Goal: Task Accomplishment & Management: Use online tool/utility

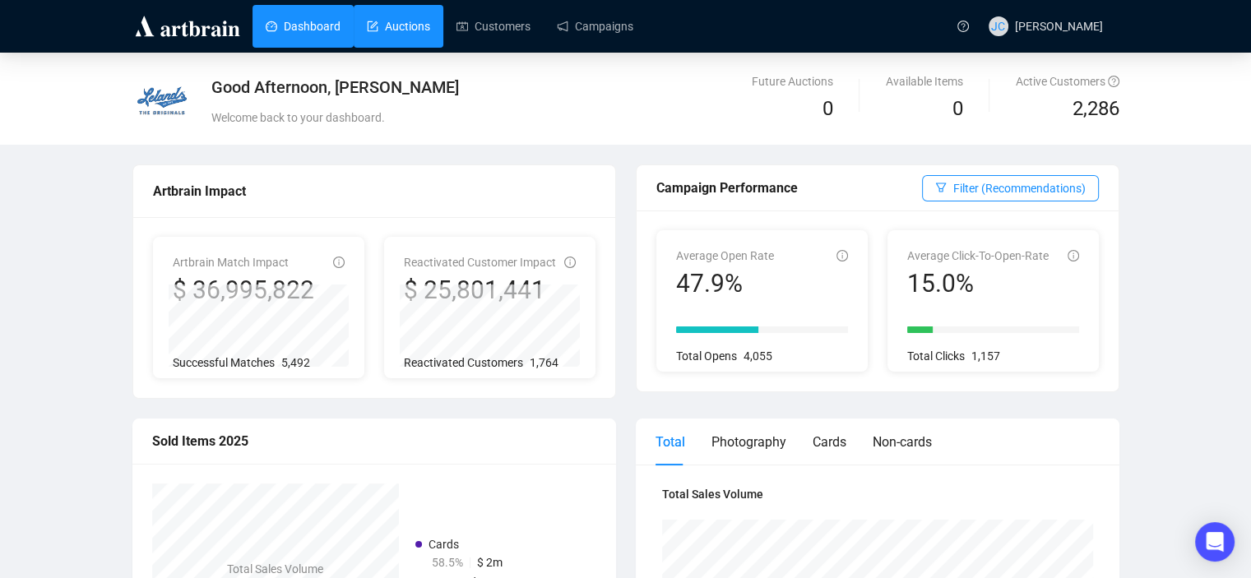
click at [411, 29] on link "Auctions" at bounding box center [398, 26] width 63 height 43
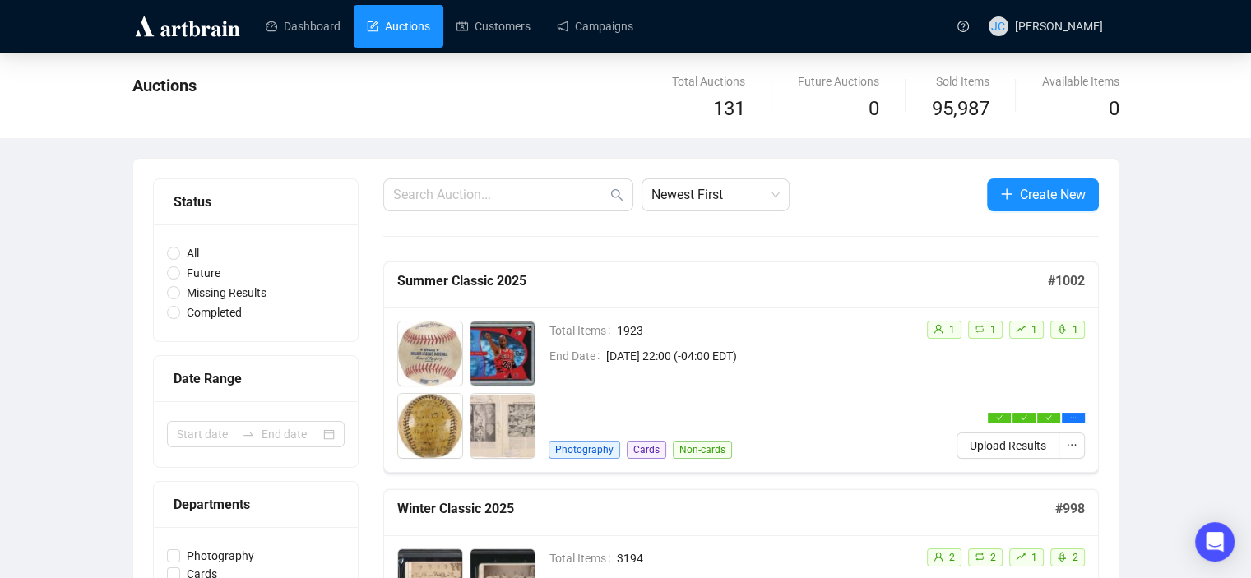
scroll to position [247, 0]
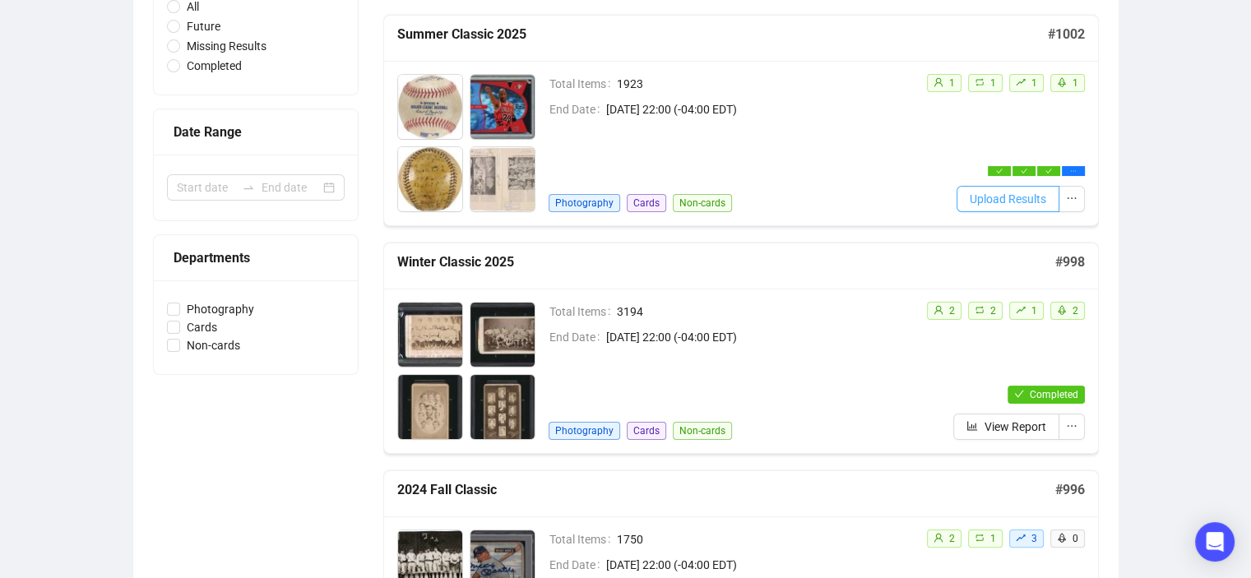
click at [987, 186] on button "Upload Results" at bounding box center [1007, 199] width 103 height 26
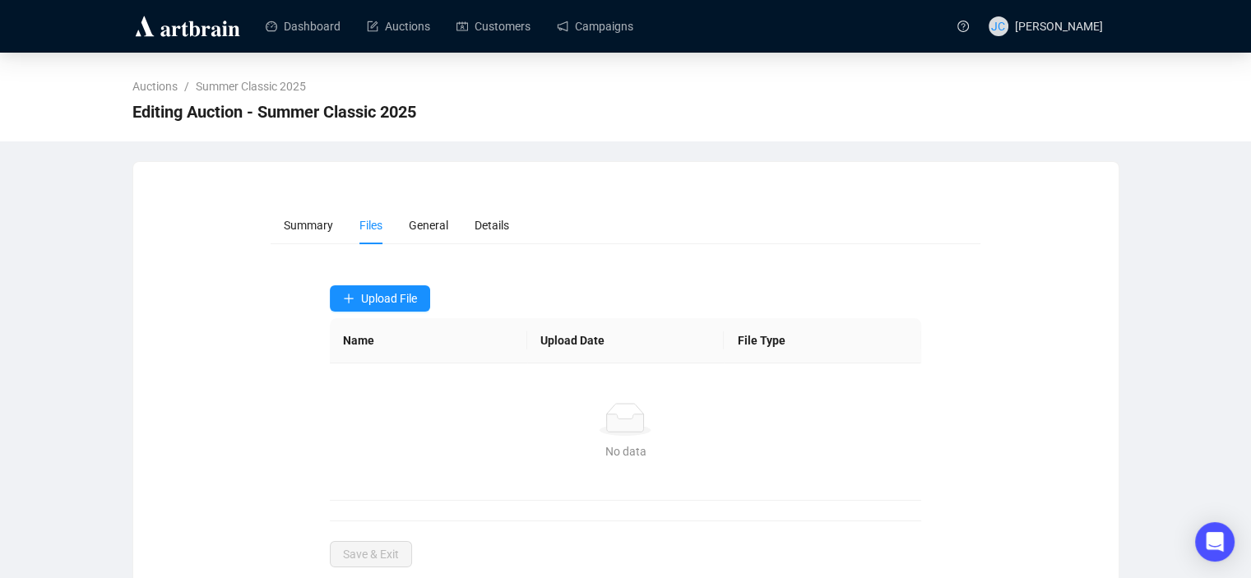
click at [368, 282] on form "Summary Files General Details Upload File Name Upload Date File Type No data No…" at bounding box center [625, 386] width 710 height 361
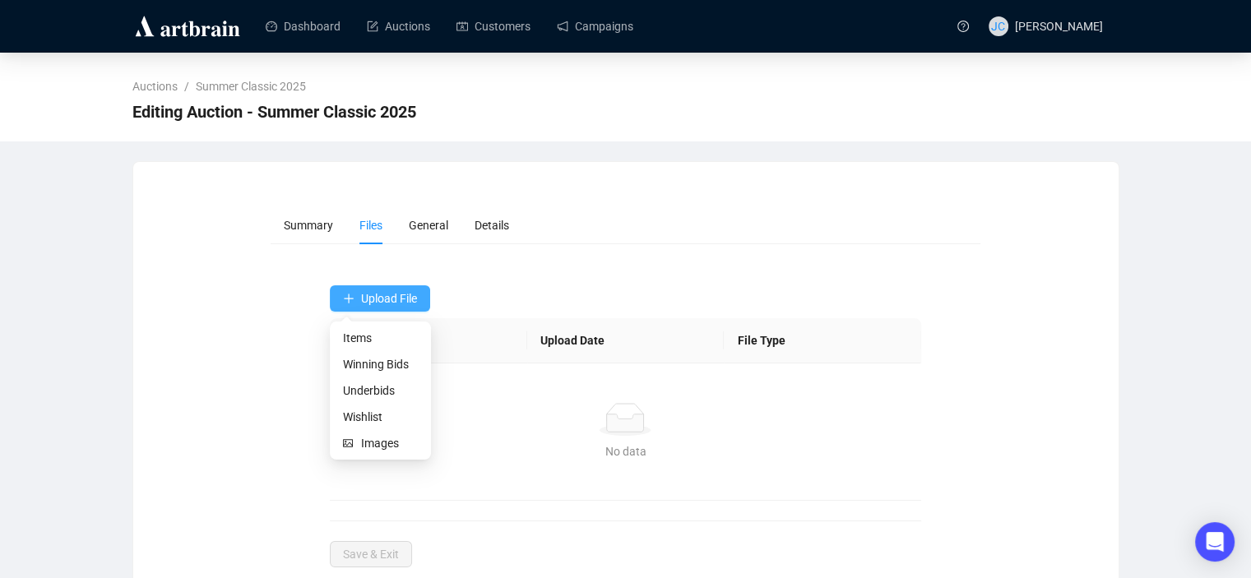
click at [405, 297] on span "Upload File" at bounding box center [389, 298] width 56 height 13
click at [391, 364] on span "Winning Bids" at bounding box center [380, 364] width 75 height 18
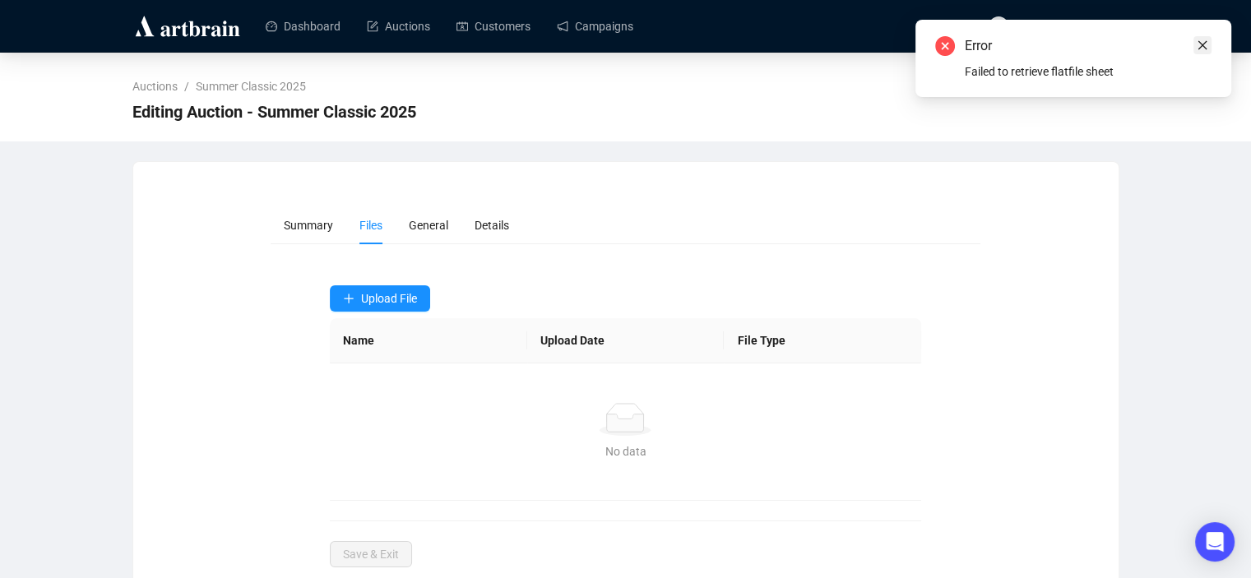
click at [1203, 39] on icon "close" at bounding box center [1202, 45] width 12 height 12
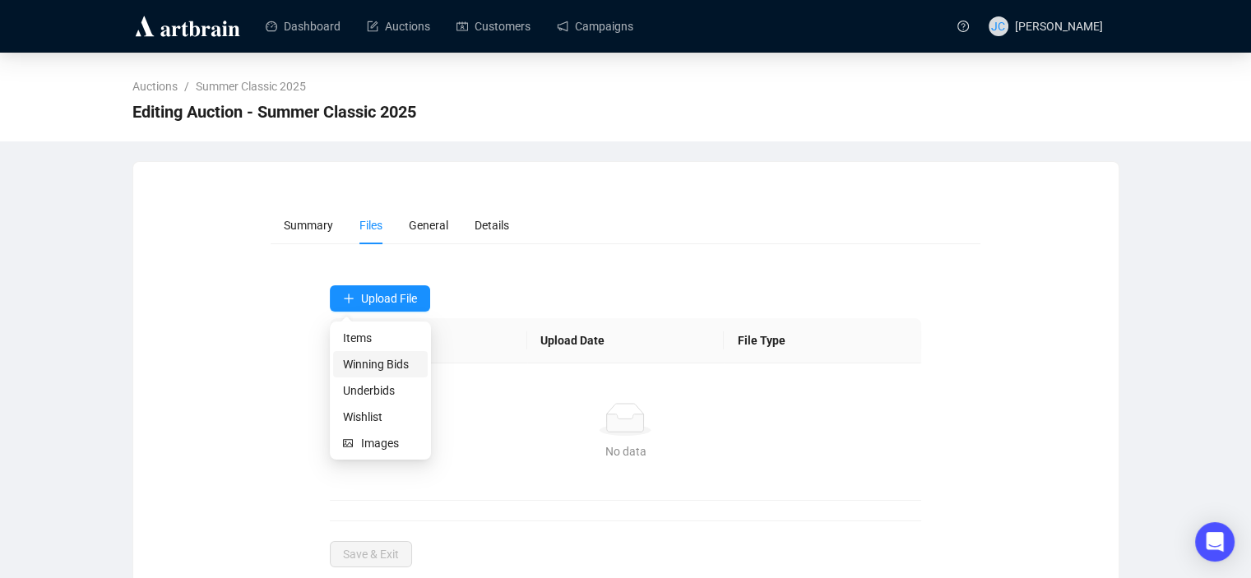
click at [372, 365] on span "Winning Bids" at bounding box center [380, 364] width 75 height 18
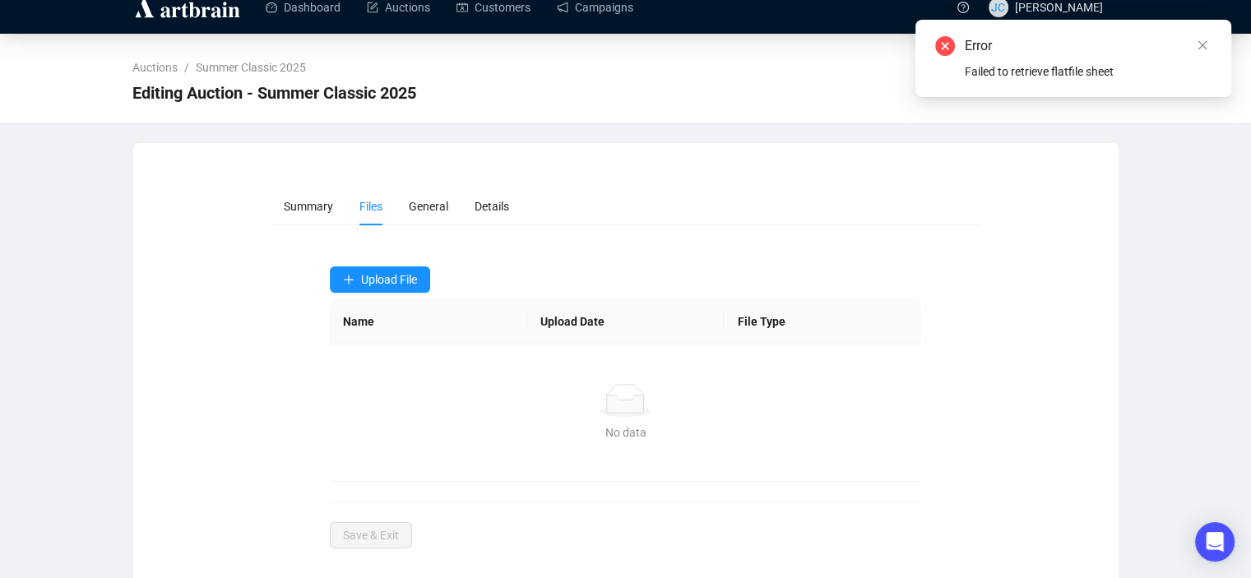
scroll to position [33, 0]
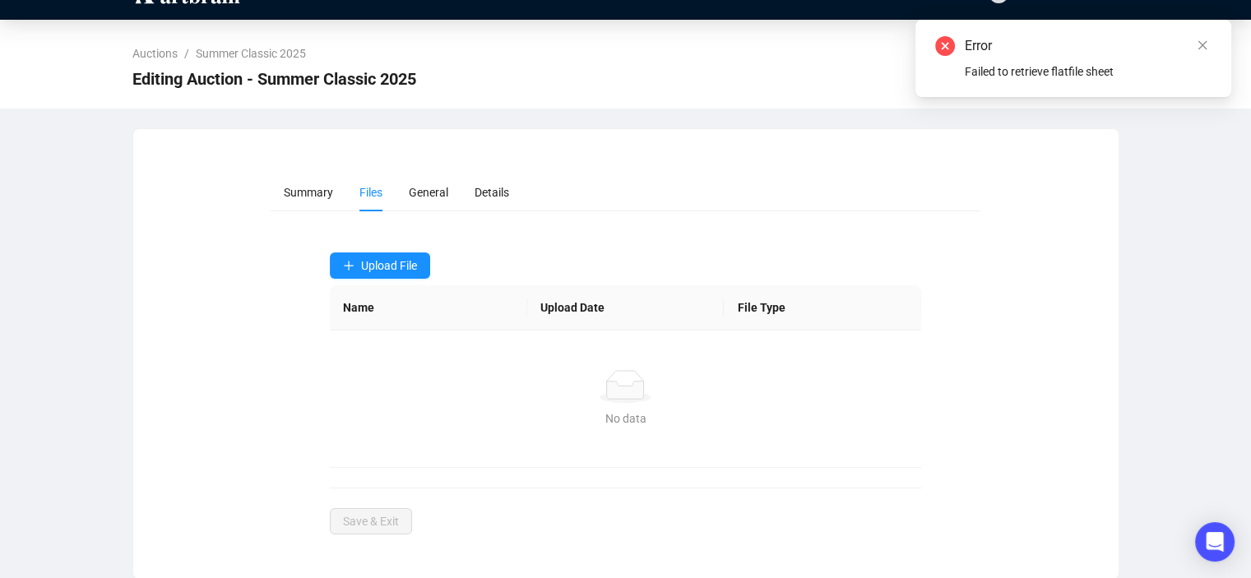
click at [472, 226] on form "Summary Files General Details Upload File Name Upload Date File Type No data No…" at bounding box center [625, 353] width 710 height 361
click at [1209, 45] on link "Close" at bounding box center [1202, 45] width 18 height 18
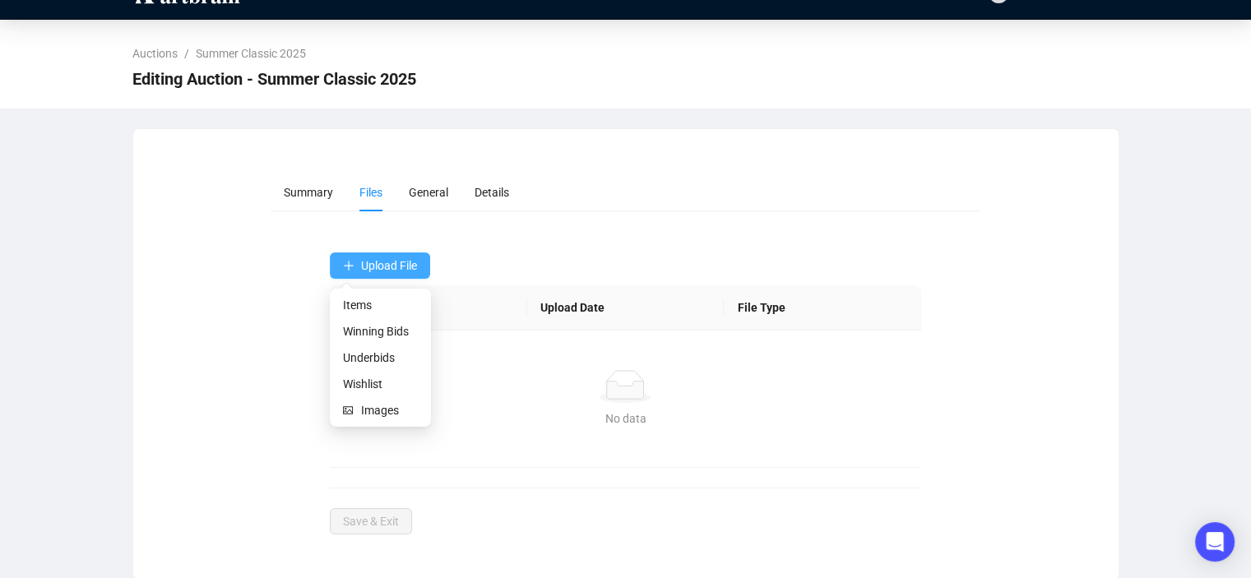
click at [395, 266] on span "Upload File" at bounding box center [389, 265] width 56 height 13
click at [360, 358] on span "Underbids" at bounding box center [380, 358] width 75 height 18
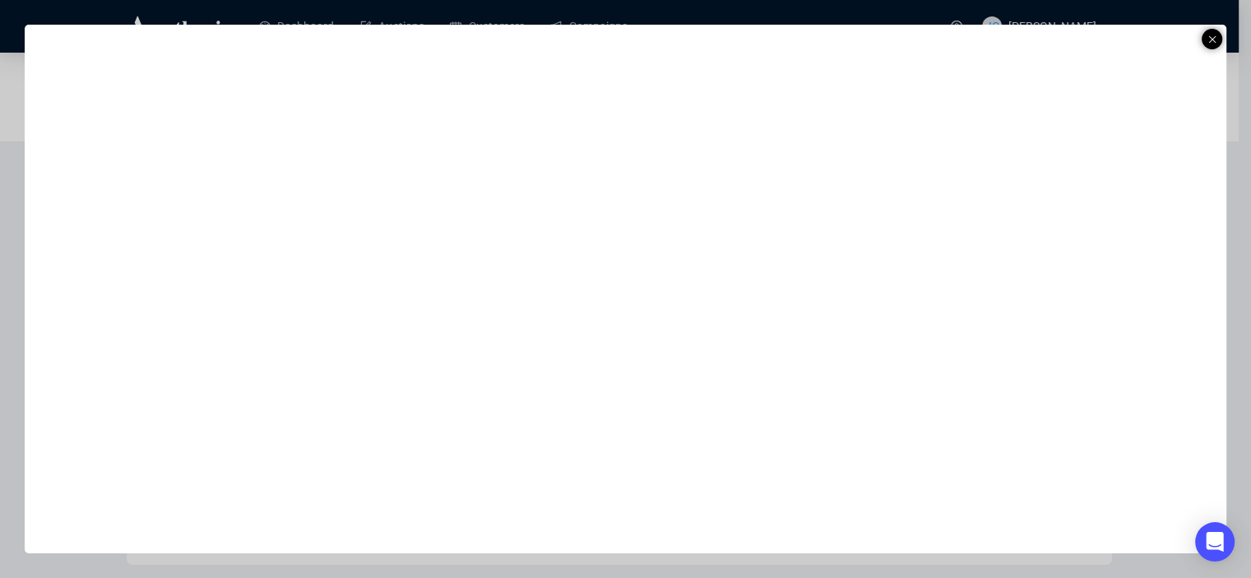
scroll to position [0, 0]
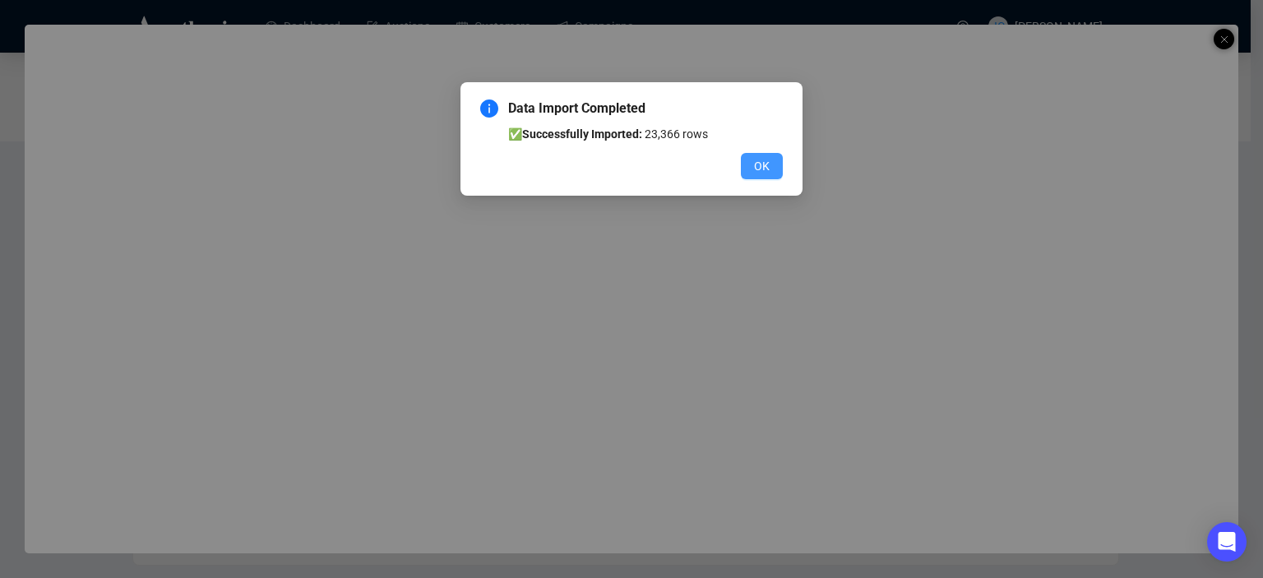
click at [776, 171] on button "OK" at bounding box center [762, 166] width 42 height 26
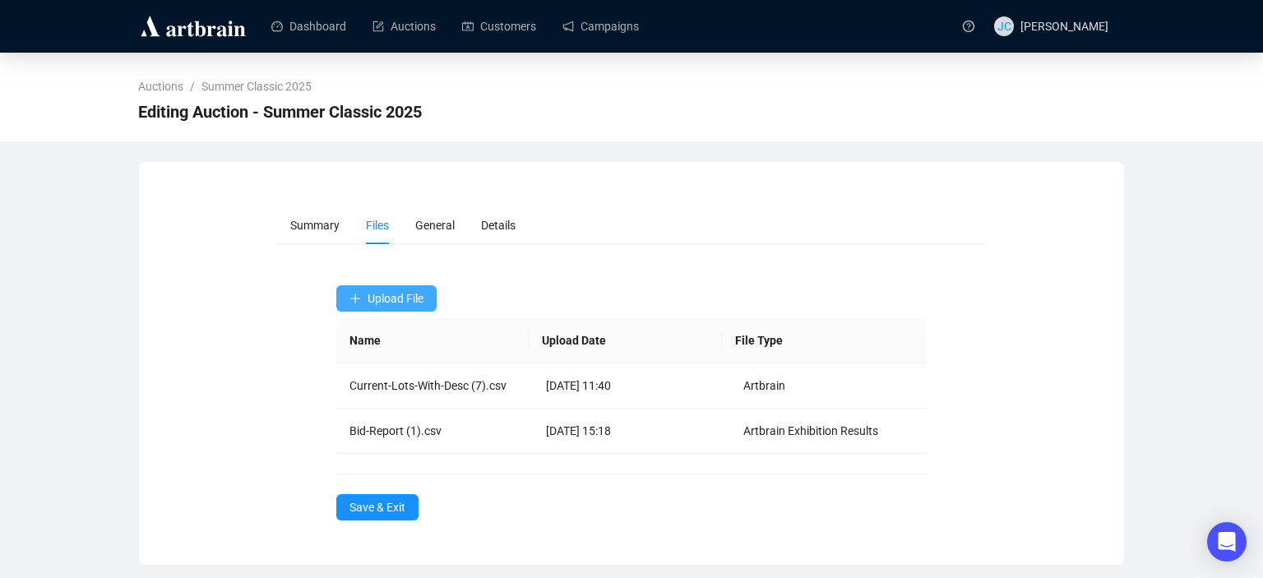
click at [386, 299] on span "Upload File" at bounding box center [396, 298] width 56 height 13
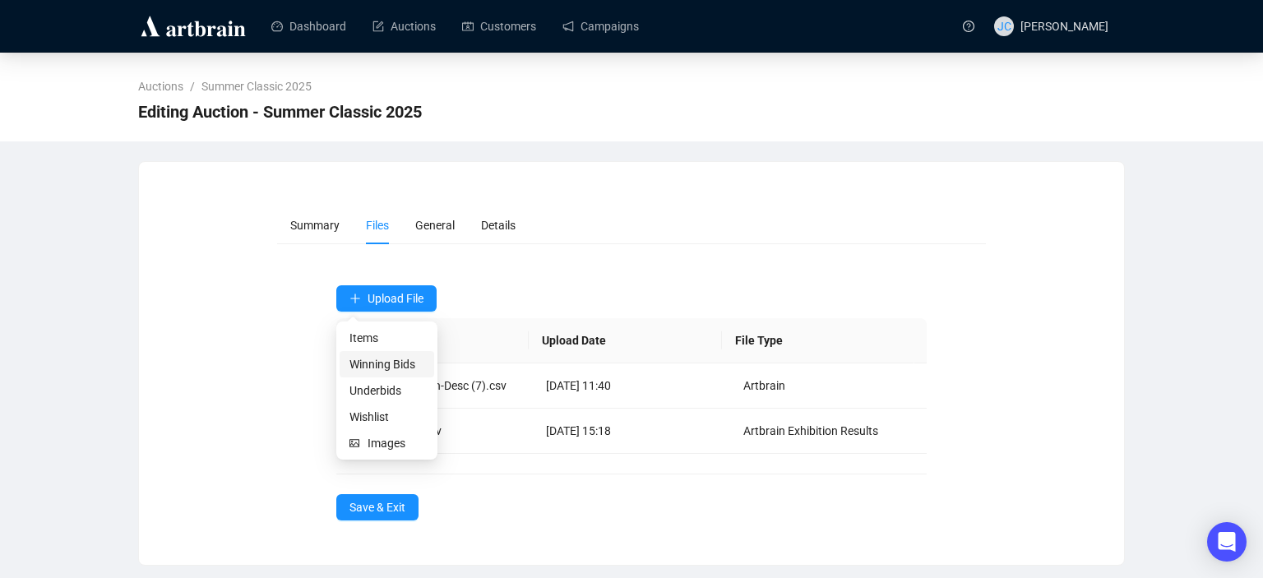
click at [381, 369] on span "Winning Bids" at bounding box center [386, 364] width 75 height 18
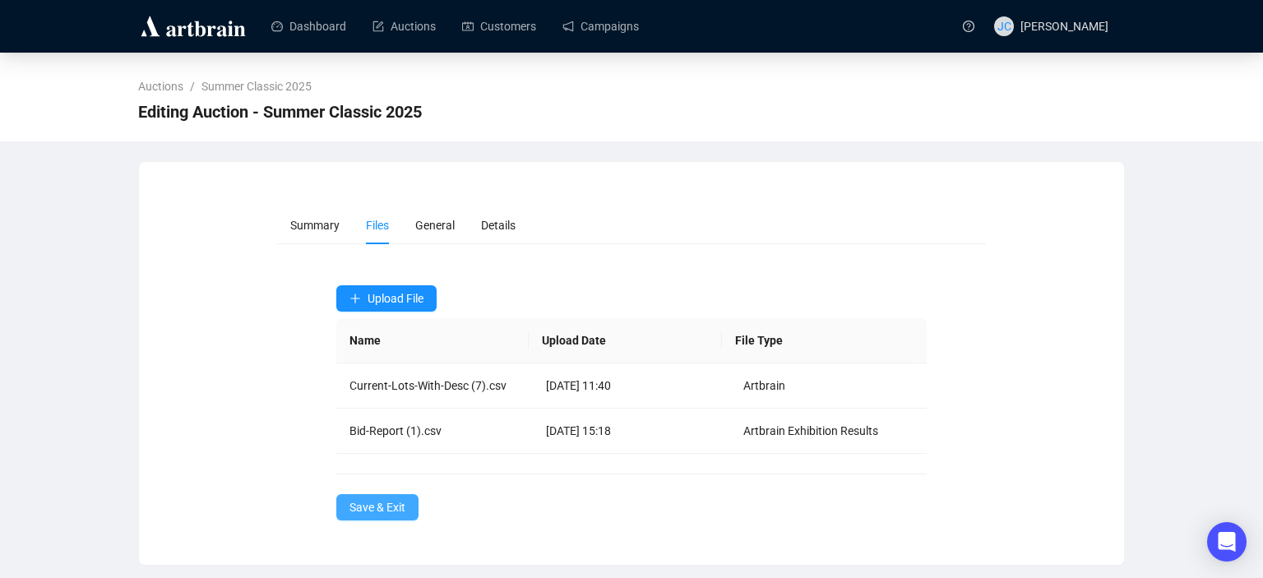
click at [381, 506] on span "Save & Exit" at bounding box center [377, 507] width 56 height 18
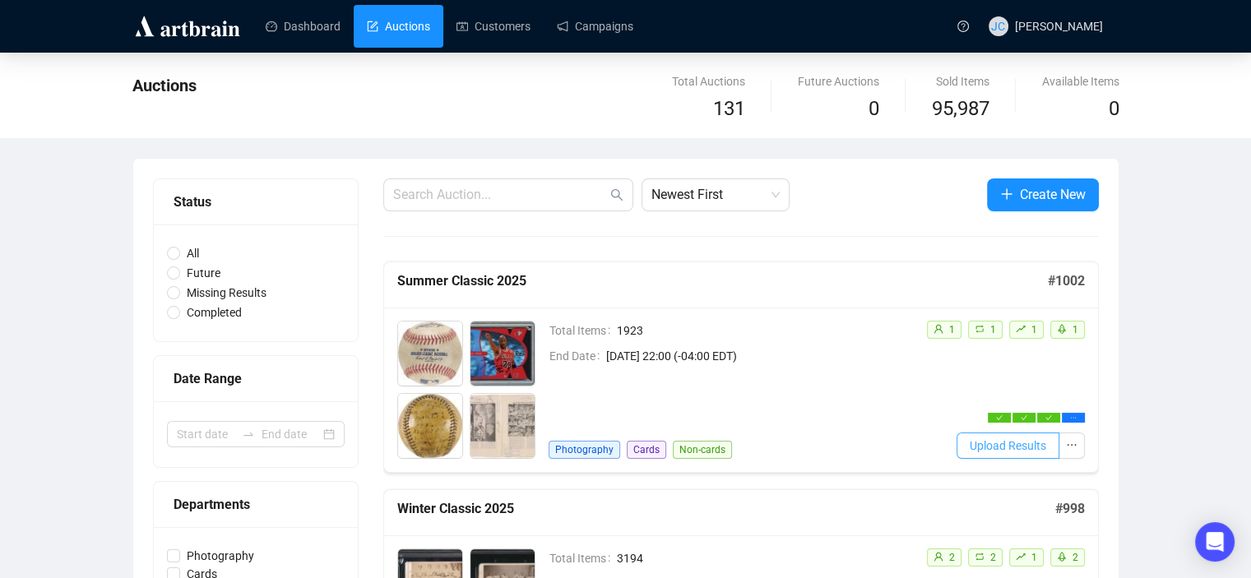
click at [1019, 446] on span "Upload Results" at bounding box center [1007, 446] width 76 height 18
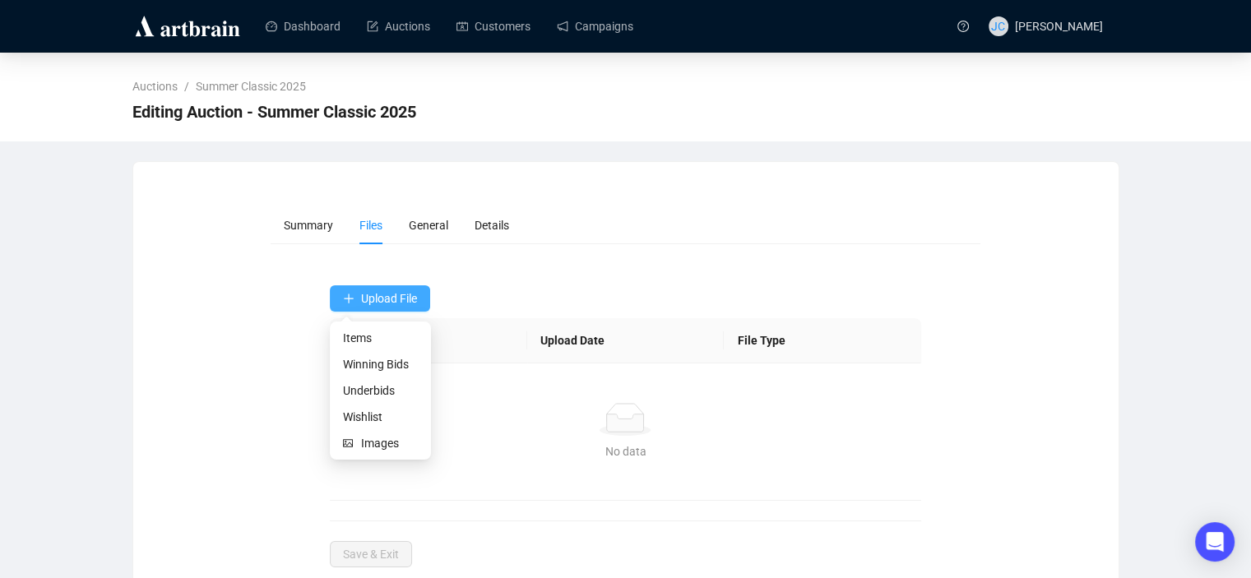
click at [386, 295] on span "Upload File" at bounding box center [389, 298] width 56 height 13
click at [377, 371] on span "Winning Bids" at bounding box center [380, 364] width 75 height 18
